Goal: Task Accomplishment & Management: Complete application form

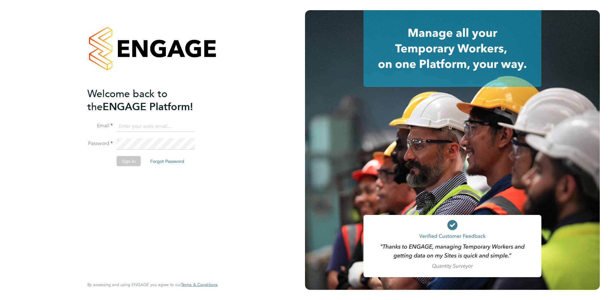
type input "seddon@psrsolutions.co.uk"
click at [130, 163] on button "Sign In" at bounding box center [129, 161] width 24 height 10
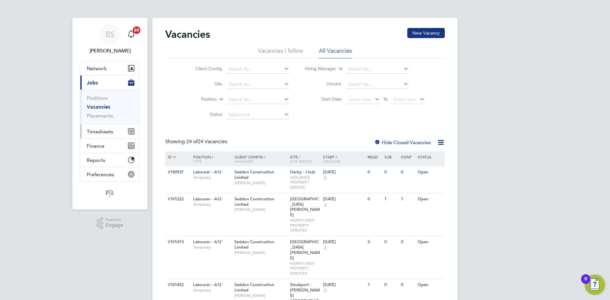
click at [98, 133] on span "Timesheets" at bounding box center [100, 132] width 26 height 6
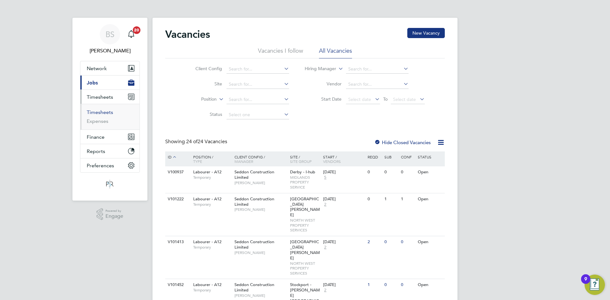
click at [92, 111] on link "Timesheets" at bounding box center [100, 112] width 26 height 6
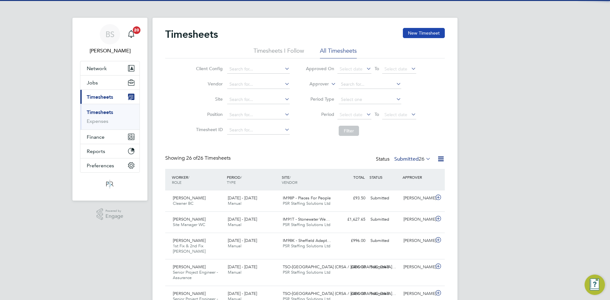
click at [422, 34] on button "New Timesheet" at bounding box center [424, 33] width 42 height 10
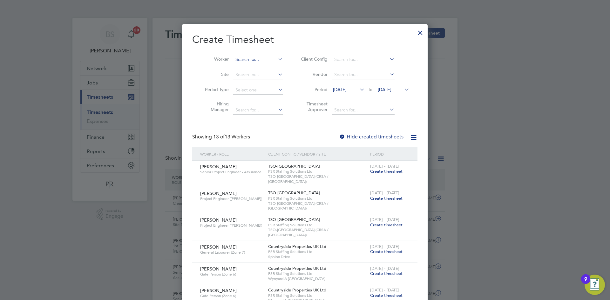
click at [242, 59] on input at bounding box center [258, 59] width 50 height 9
click at [242, 70] on b "Salla" at bounding box center [240, 67] width 10 height 5
type input "Salla Cajup"
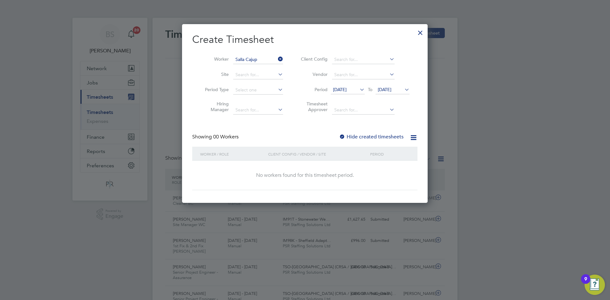
click at [345, 138] on div at bounding box center [342, 137] width 6 height 6
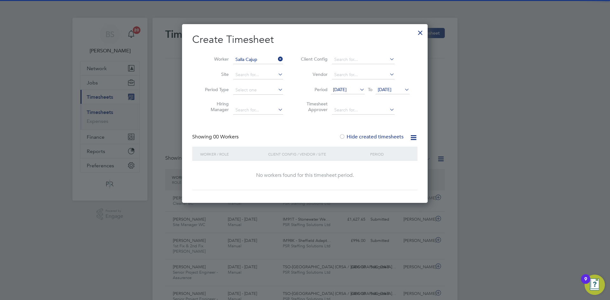
click at [347, 88] on span "[DATE]" at bounding box center [340, 90] width 14 height 6
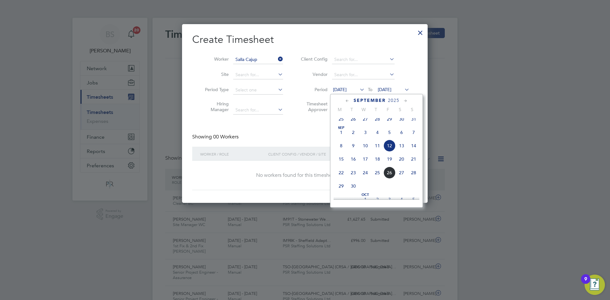
click at [343, 164] on span "15" at bounding box center [341, 159] width 12 height 12
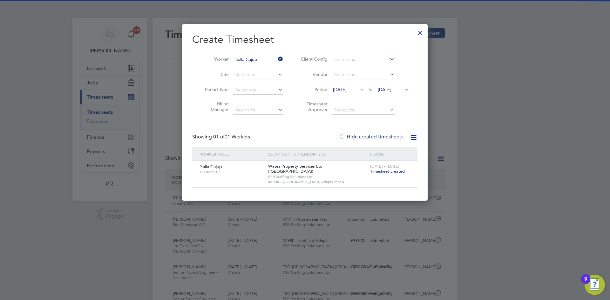
click at [397, 171] on span "Timesheet created" at bounding box center [387, 172] width 35 height 6
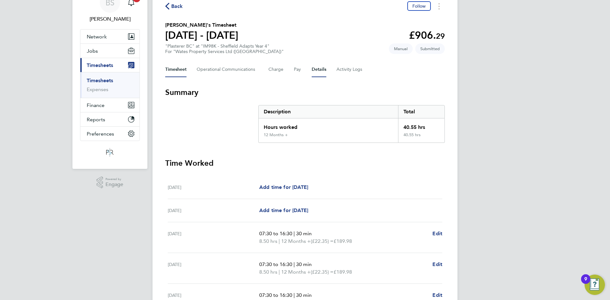
click at [320, 71] on button "Details" at bounding box center [319, 69] width 15 height 15
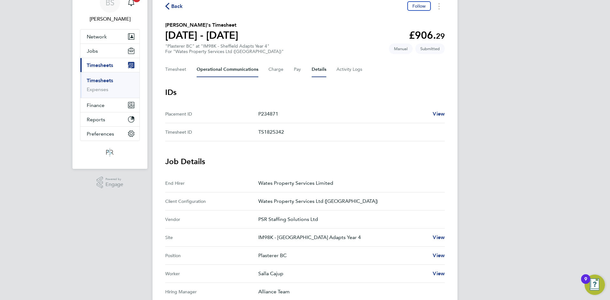
click at [223, 63] on Communications-tab "Operational Communications" at bounding box center [228, 69] width 62 height 15
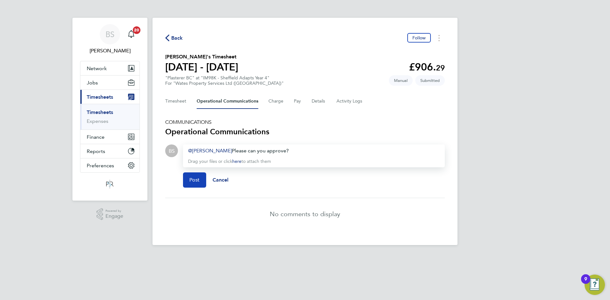
click at [202, 181] on button "Post" at bounding box center [194, 180] width 23 height 15
